Goal: Task Accomplishment & Management: Manage account settings

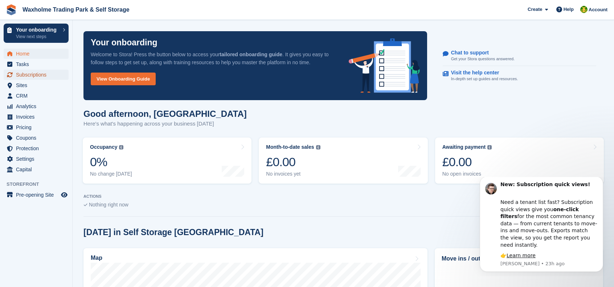
click at [40, 76] on span "Subscriptions" at bounding box center [38, 75] width 44 height 10
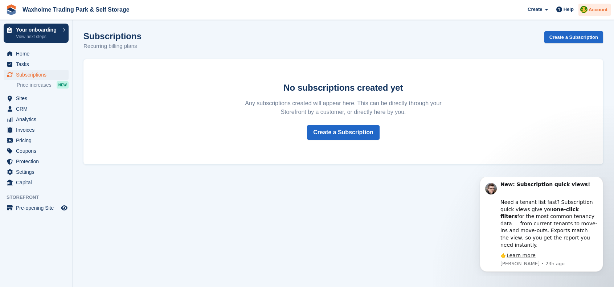
click at [593, 8] on span "Account" at bounding box center [598, 9] width 19 height 7
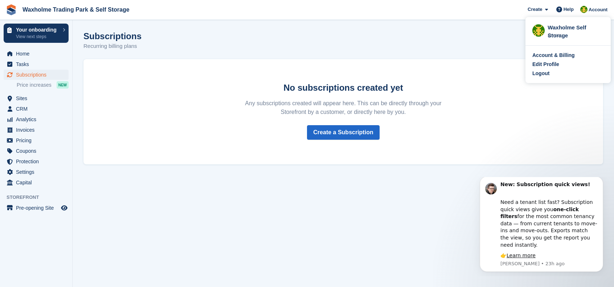
click at [565, 30] on div "Waxholme Self Storage" at bounding box center [576, 27] width 56 height 7
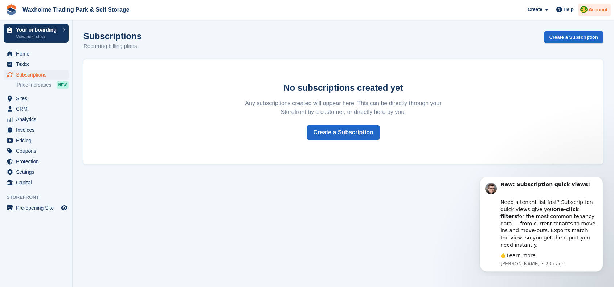
click at [591, 13] on span "Account" at bounding box center [598, 9] width 19 height 7
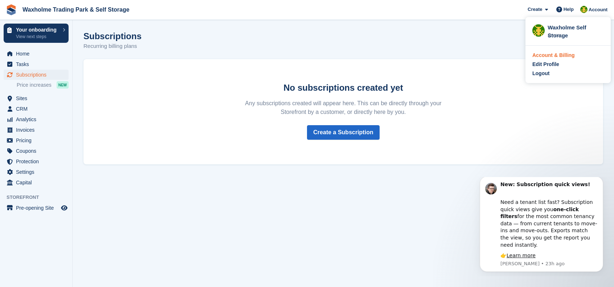
click at [547, 55] on div "Account & Billing" at bounding box center [554, 56] width 42 height 8
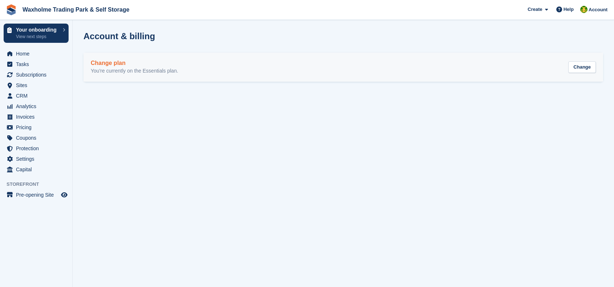
click at [223, 73] on div "Change plan You're currently on the Essentials plan. Change" at bounding box center [343, 67] width 505 height 15
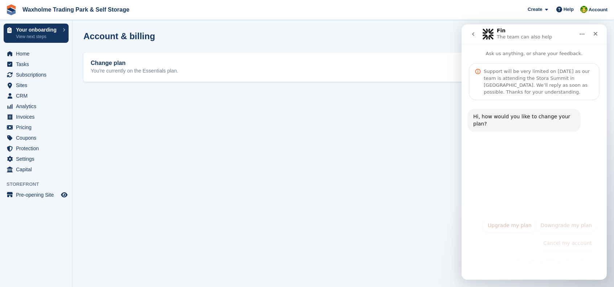
click at [252, 121] on section "Account & billing Change plan You're currently on the Essentials plan. Change" at bounding box center [344, 143] width 542 height 287
click at [597, 34] on icon "Close" at bounding box center [596, 34] width 4 height 4
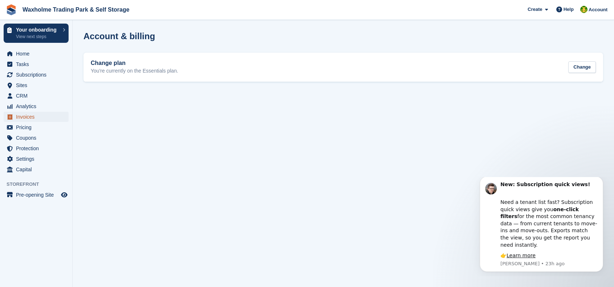
click at [22, 114] on span "Invoices" at bounding box center [38, 117] width 44 height 10
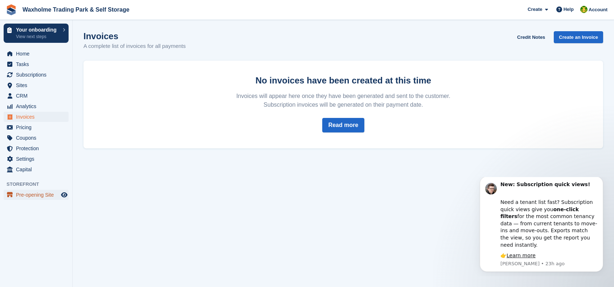
click at [27, 198] on span "Pre-opening Site" at bounding box center [38, 195] width 44 height 10
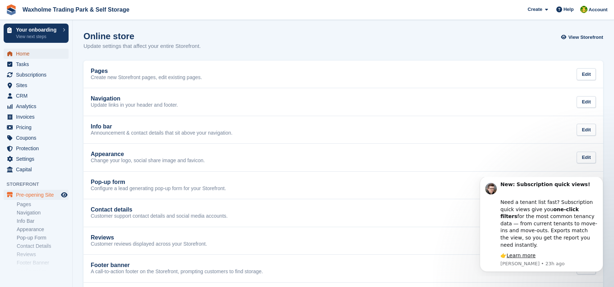
click at [20, 56] on span "Home" at bounding box center [38, 54] width 44 height 10
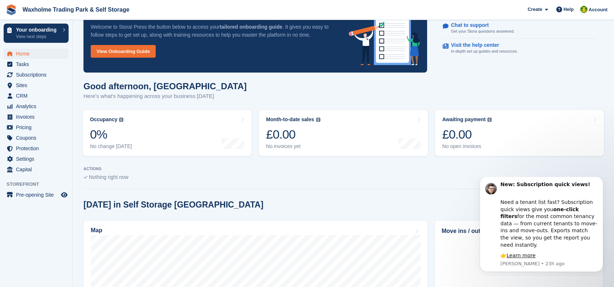
scroll to position [182, 0]
